Goal: Task Accomplishment & Management: Manage account settings

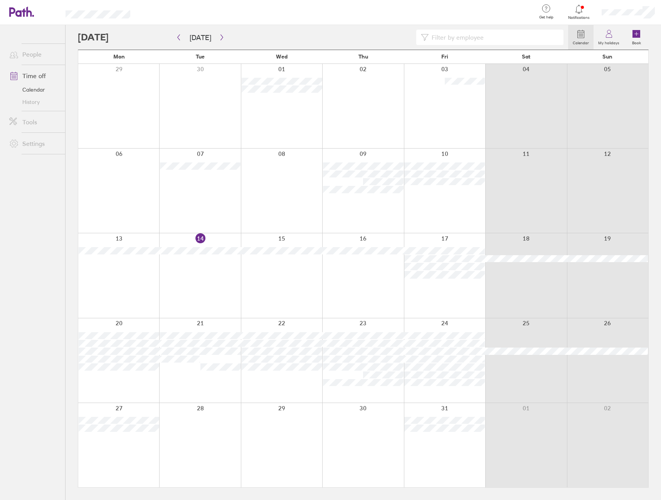
click at [40, 55] on link "People" at bounding box center [34, 54] width 62 height 15
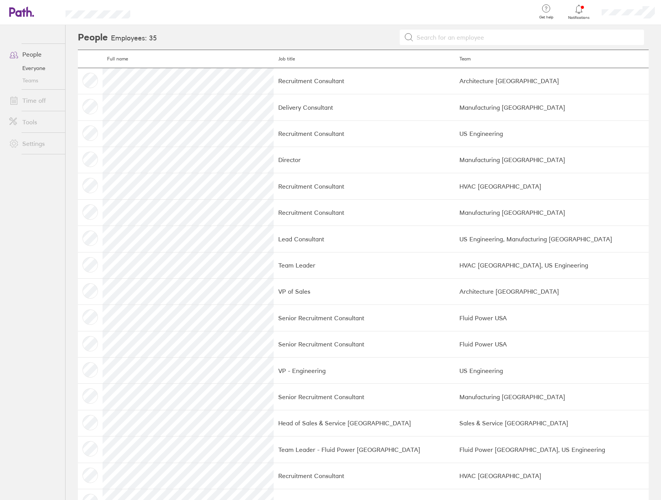
click at [88, 80] on td at bounding box center [90, 81] width 25 height 26
click at [616, 39] on link "My profile" at bounding box center [622, 35] width 77 height 20
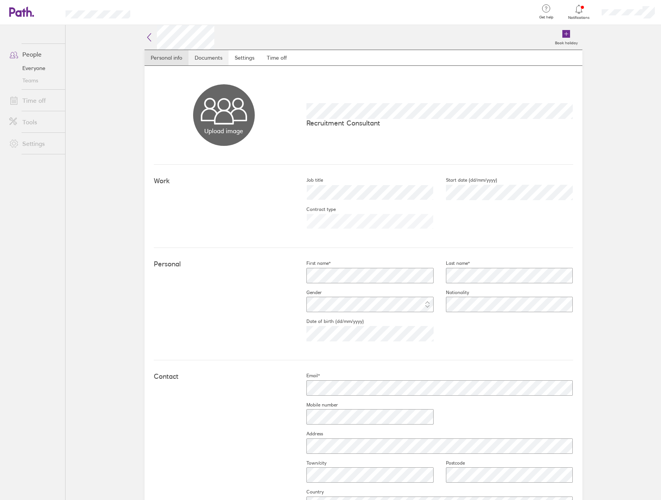
click at [201, 56] on link "Documents" at bounding box center [208, 57] width 40 height 15
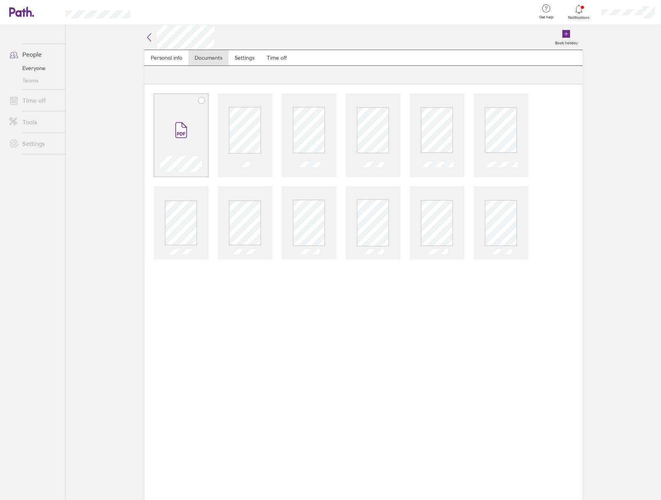
click at [186, 134] on icon at bounding box center [180, 130] width 11 height 15
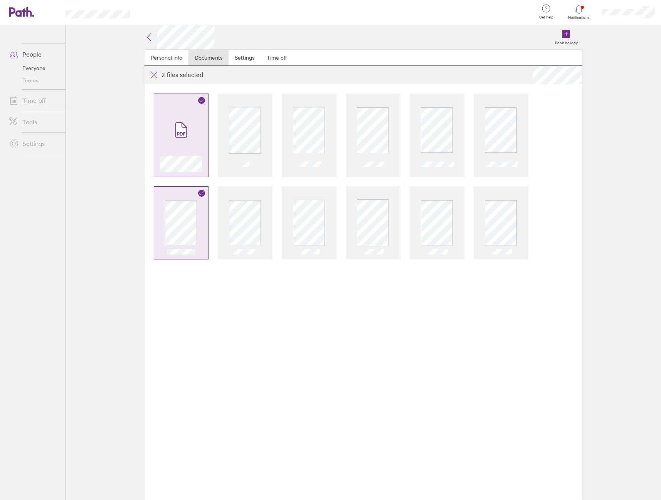
click at [201, 101] on icon at bounding box center [201, 100] width 6 height 6
